Goal: Submit feedback/report problem

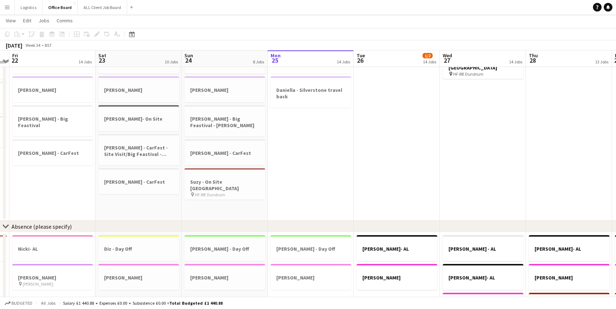
scroll to position [565, 0]
